Goal: Task Accomplishment & Management: Manage account settings

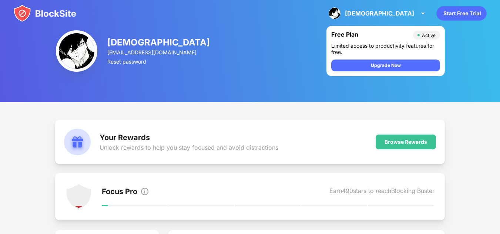
scroll to position [185, 0]
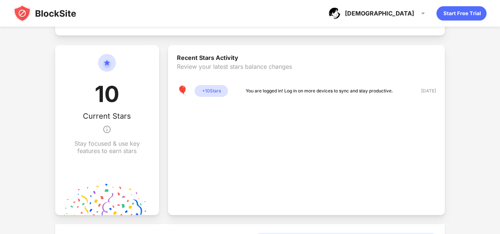
click at [209, 86] on div "+ 10 Stars" at bounding box center [211, 91] width 33 height 12
click at [211, 90] on div "+ 10 Stars" at bounding box center [211, 91] width 33 height 12
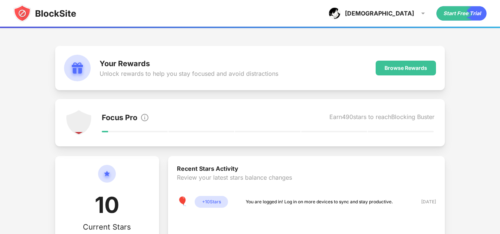
scroll to position [37, 0]
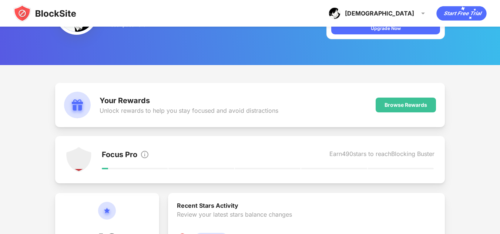
click at [415, 97] on div "Your Rewards Unlock rewards to help you stay focused and avoid distractions Bro…" at bounding box center [250, 105] width 390 height 44
click at [415, 103] on div "Browse Rewards" at bounding box center [406, 105] width 43 height 6
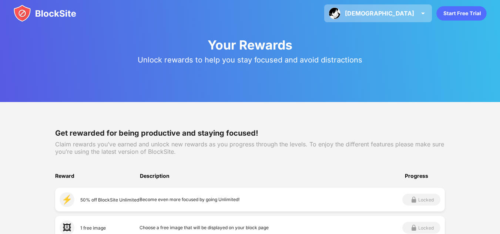
click at [430, 17] on div "[PERSON_NAME] [PERSON_NAME] View Account Insights Premium Rewards Settings Supp…" at bounding box center [378, 13] width 108 height 18
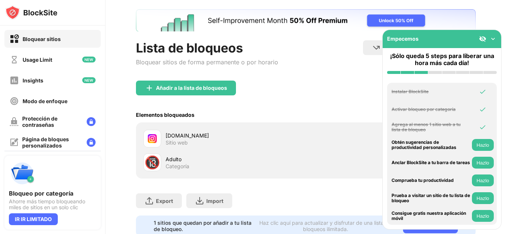
scroll to position [66, 0]
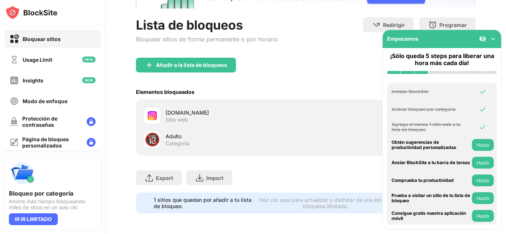
click at [491, 34] on div "Empecemos" at bounding box center [441, 39] width 118 height 18
click at [495, 37] on img at bounding box center [492, 38] width 7 height 7
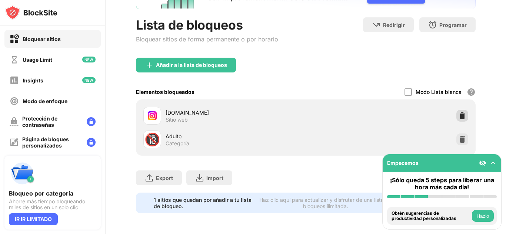
click at [459, 112] on img at bounding box center [461, 115] width 7 height 7
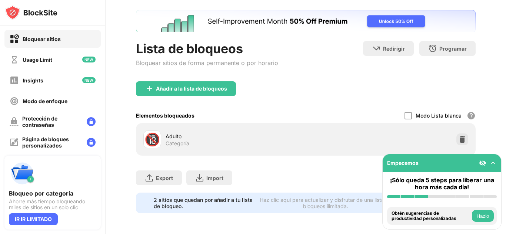
scroll to position [42, 0]
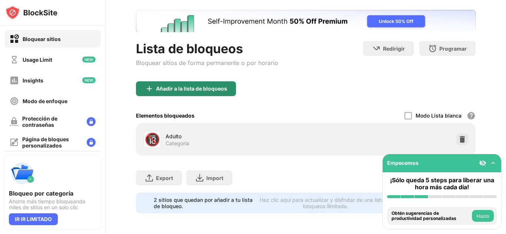
click at [220, 81] on div "Añadir a la lista de bloqueos" at bounding box center [186, 88] width 100 height 15
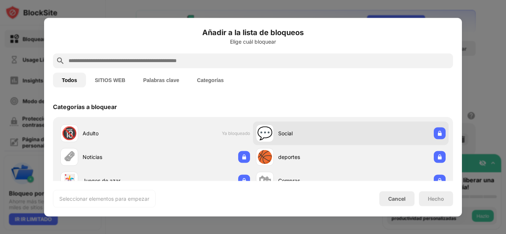
scroll to position [111, 0]
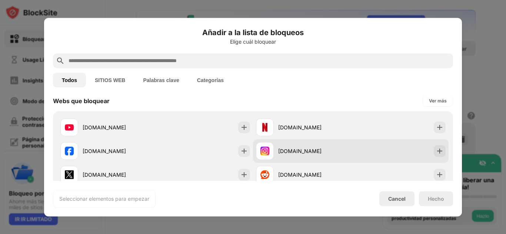
click at [282, 144] on div "instagram.com" at bounding box center [303, 151] width 95 height 18
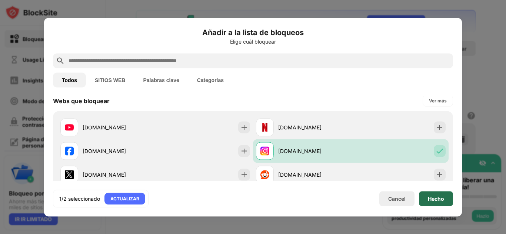
click at [429, 196] on div "Hecho" at bounding box center [436, 199] width 16 height 6
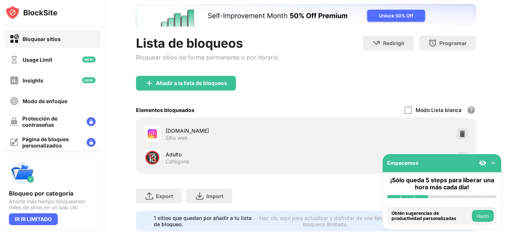
scroll to position [66, 0]
